Goal: Check status: Check status

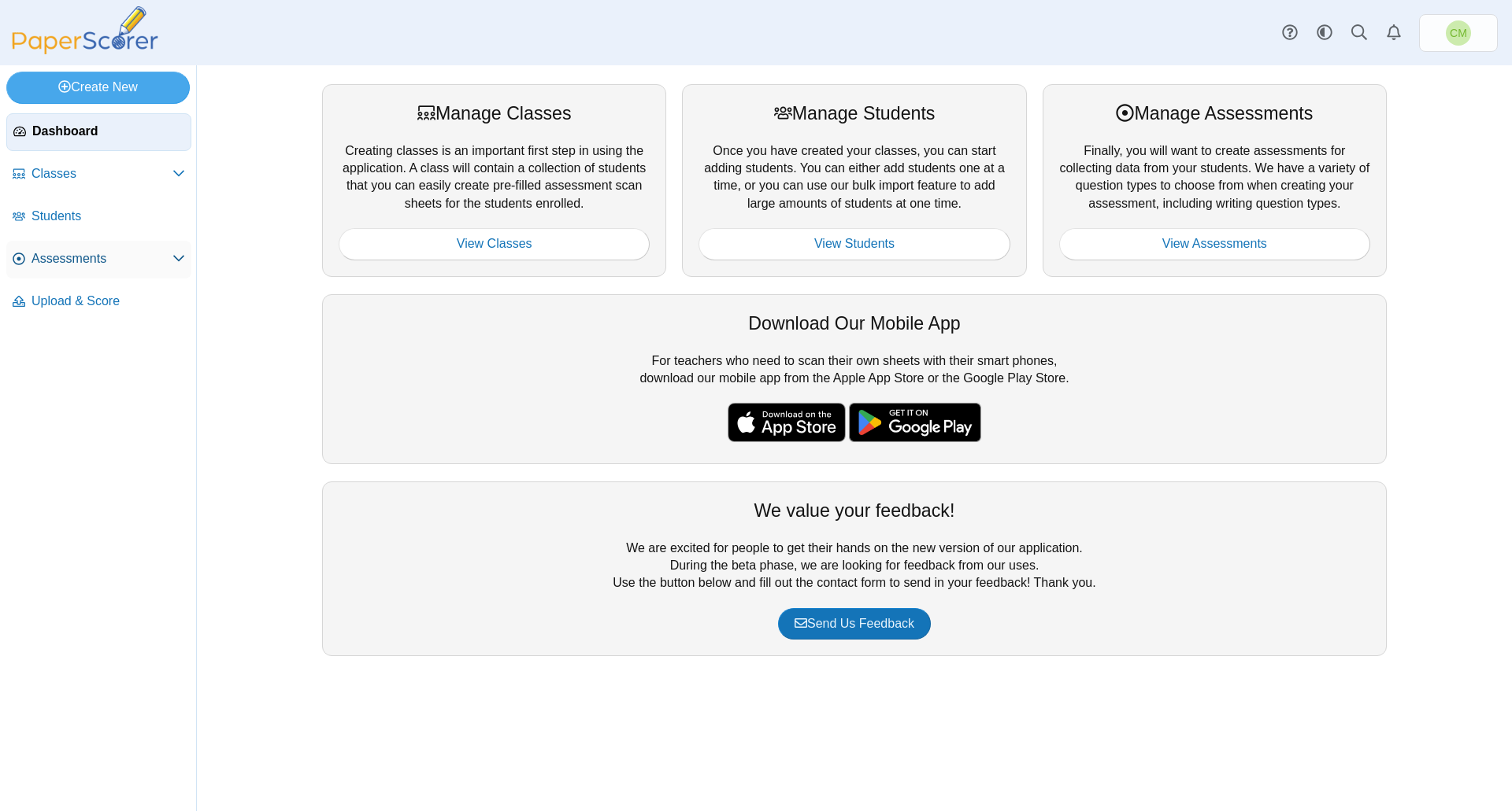
click at [136, 259] on span "Assessments" at bounding box center [101, 259] width 141 height 17
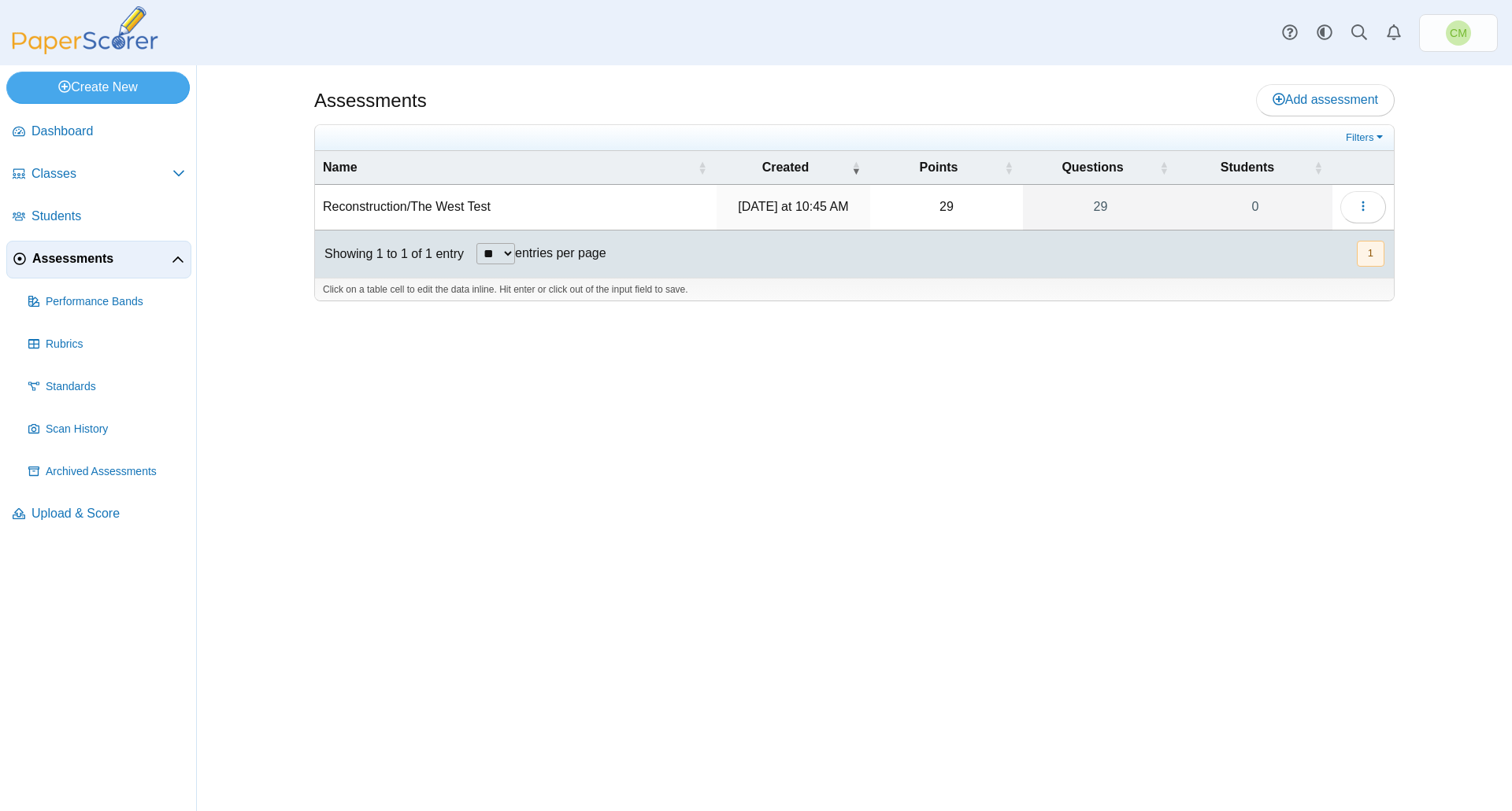
click at [454, 211] on td "Reconstruction/The West Test" at bounding box center [516, 208] width 402 height 45
click at [1371, 207] on button "button" at bounding box center [1363, 207] width 46 height 31
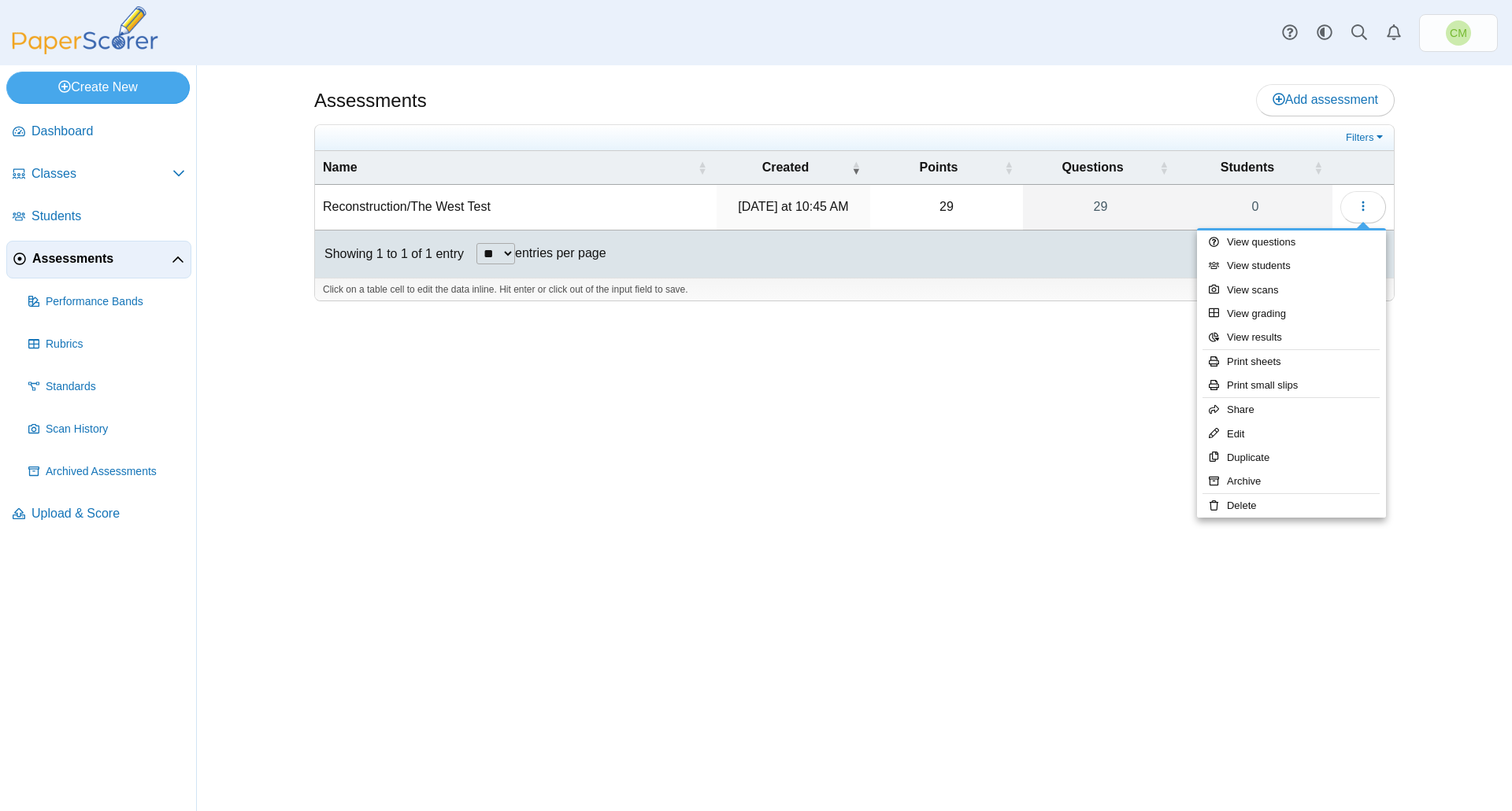
click at [978, 427] on div "Assessments Add assessment 29 0" at bounding box center [854, 438] width 1181 height 746
